Goal: Navigation & Orientation: Find specific page/section

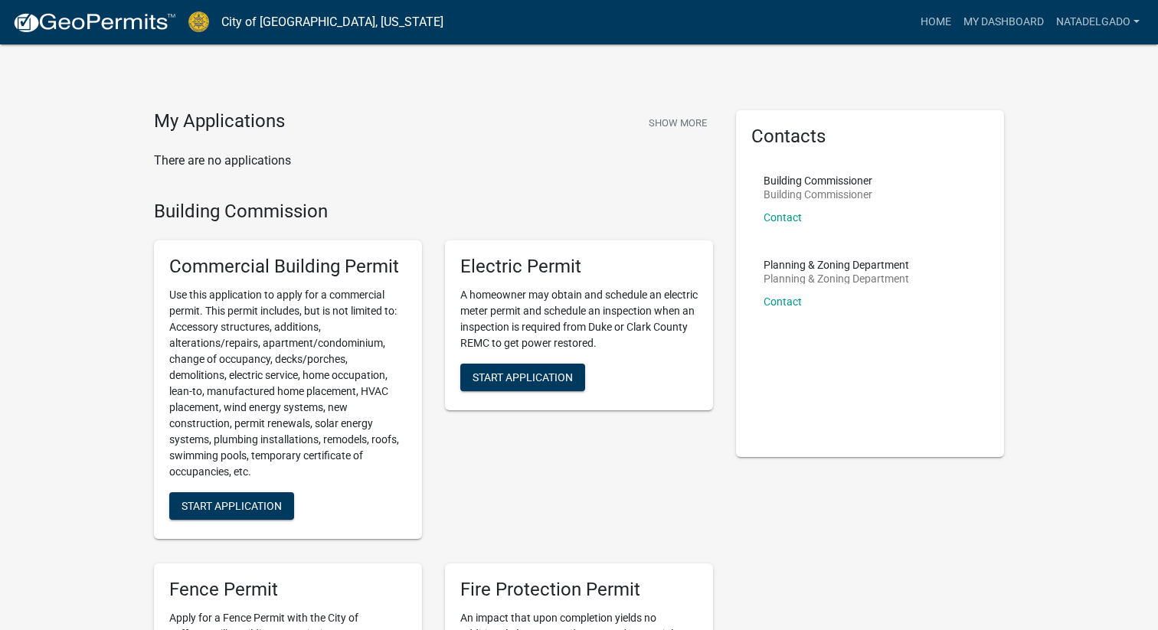
click at [473, 216] on h4 "Building Commission" at bounding box center [433, 212] width 559 height 22
click at [1005, 17] on link "My Dashboard" at bounding box center [1003, 22] width 93 height 29
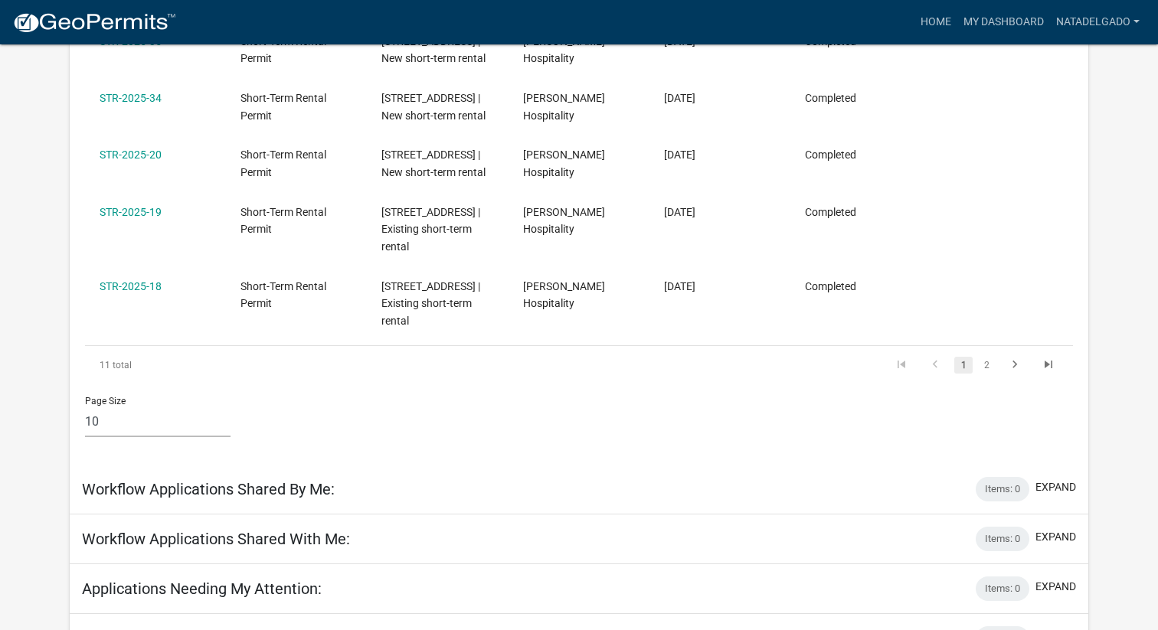
scroll to position [680, 0]
click at [986, 371] on link "2" at bounding box center [986, 363] width 18 height 17
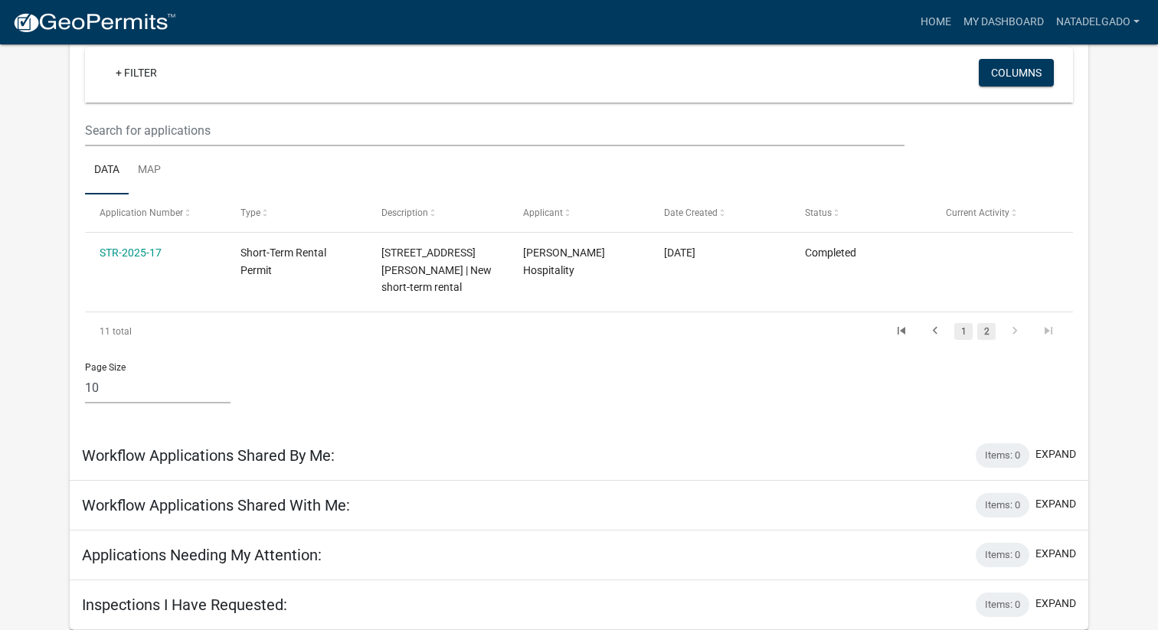
click at [962, 332] on link "1" at bounding box center [963, 331] width 18 height 17
